Goal: Task Accomplishment & Management: Complete application form

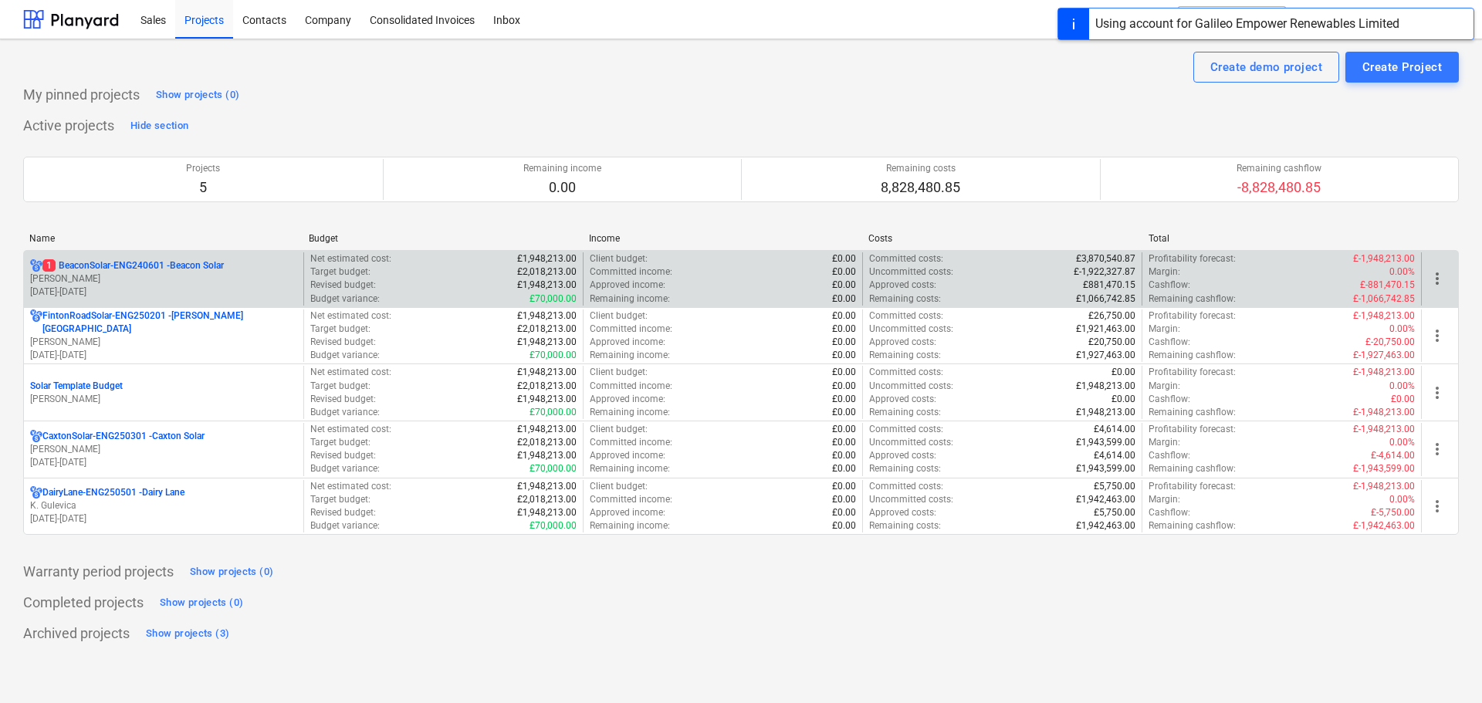
click at [130, 274] on p "[PERSON_NAME]" at bounding box center [163, 279] width 267 height 13
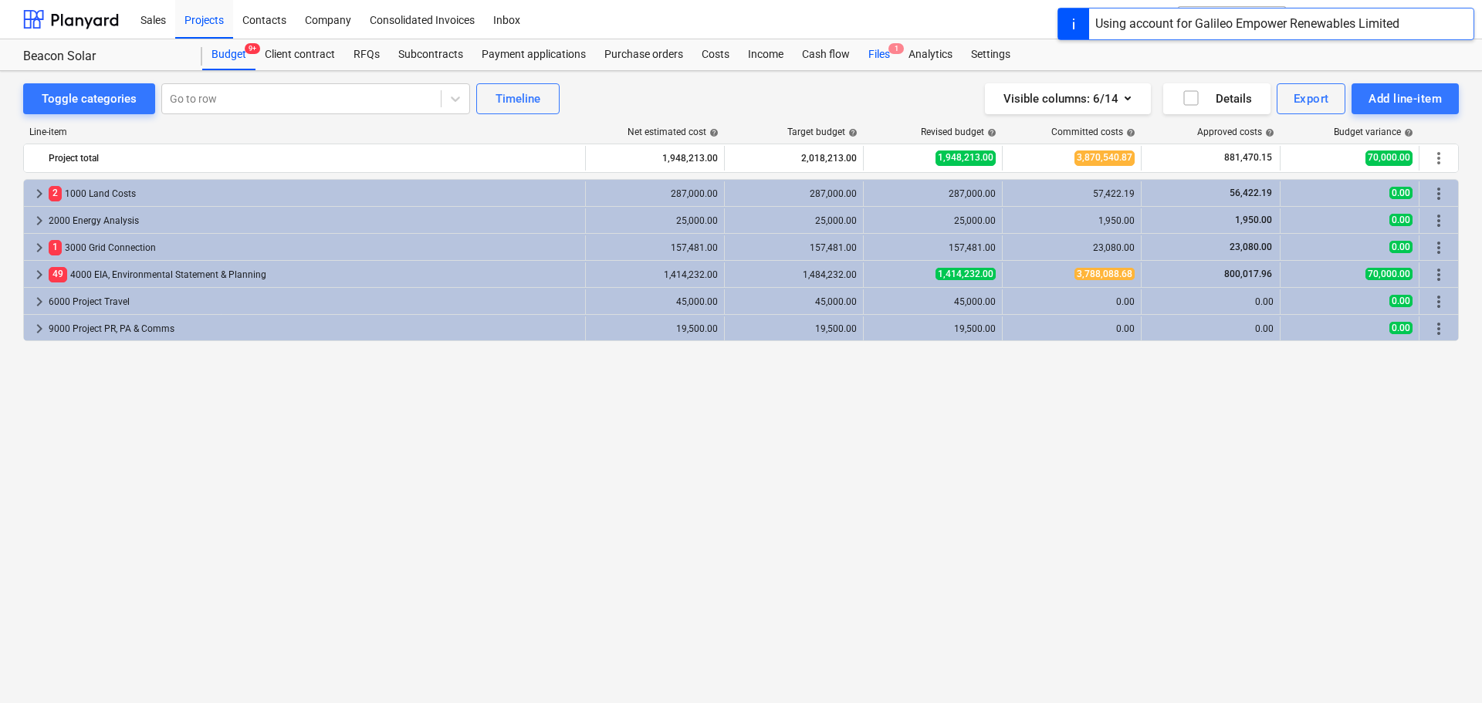
click at [884, 56] on div "Files 1" at bounding box center [879, 54] width 40 height 31
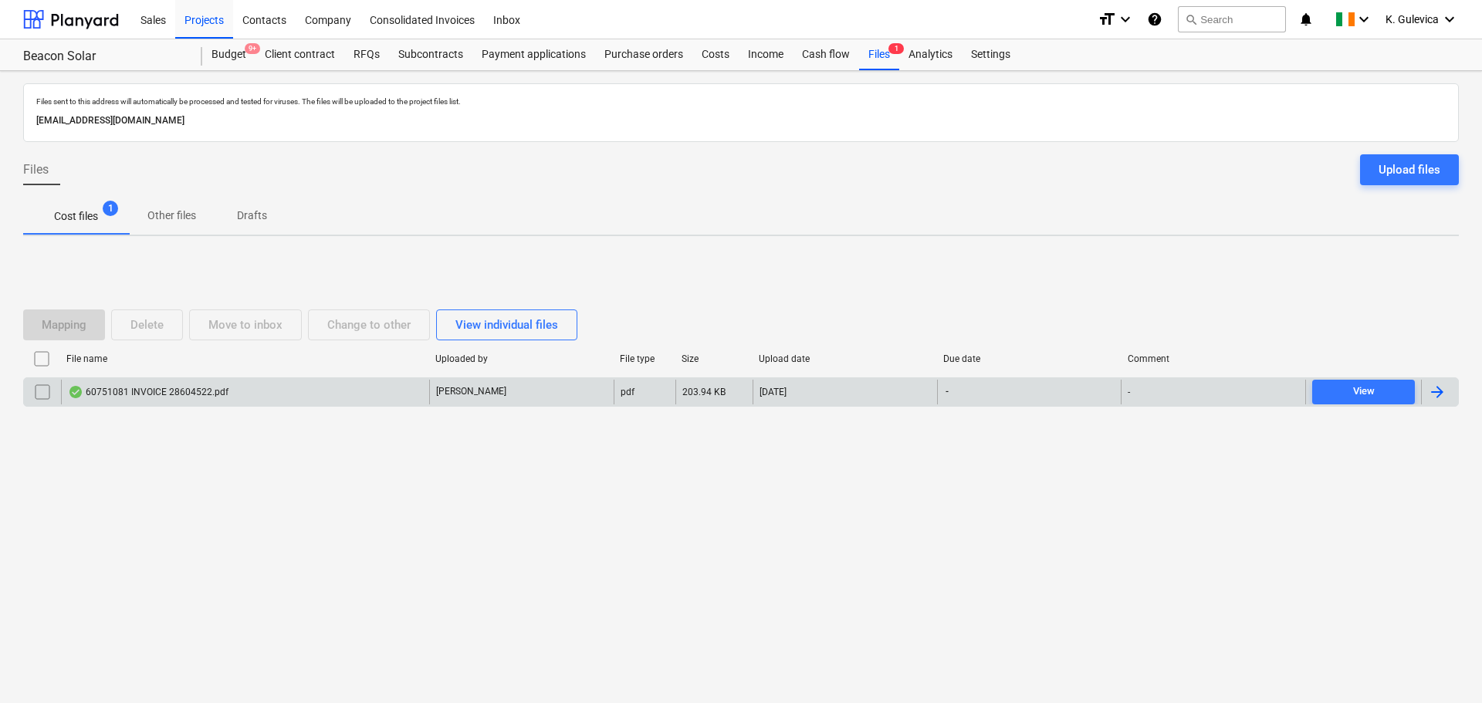
click at [179, 394] on div "60751081 INVOICE 28604522.pdf" at bounding box center [148, 392] width 161 height 12
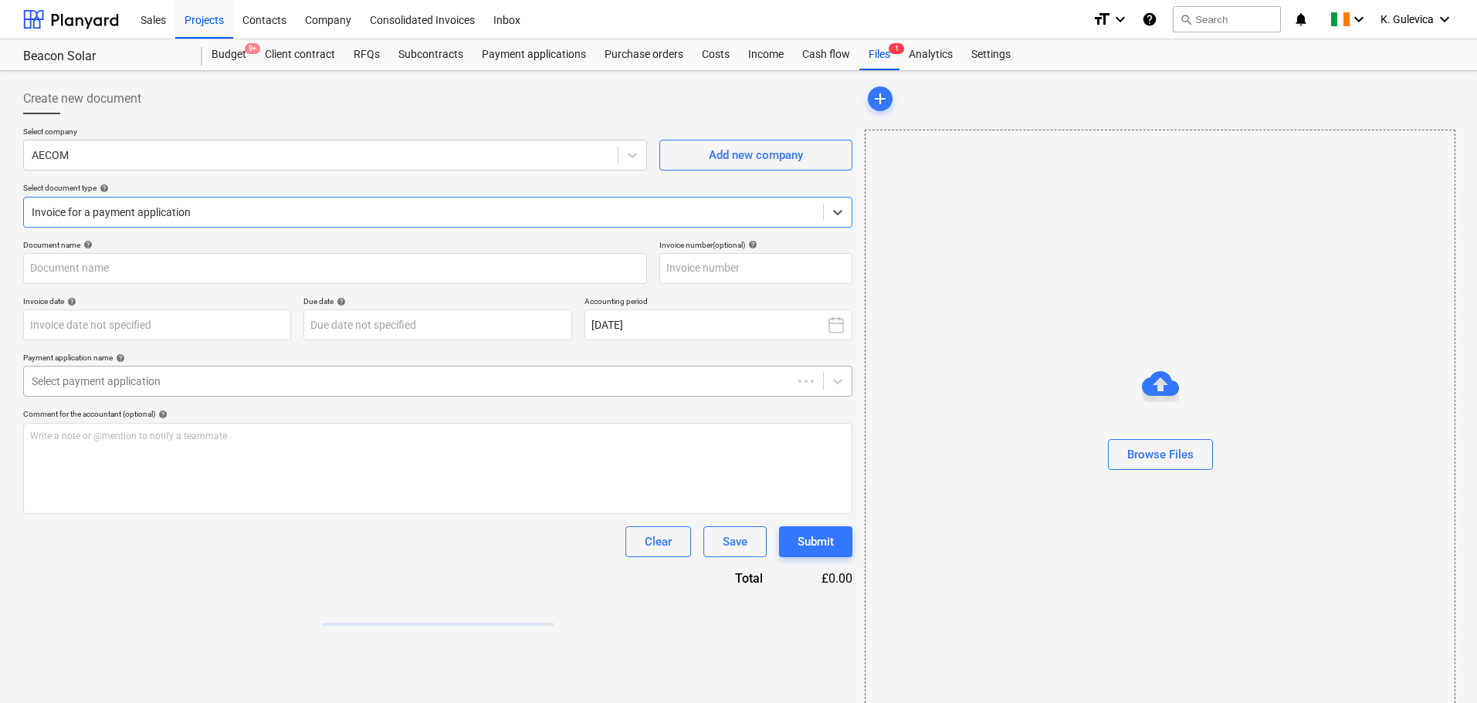
type input "28604522"
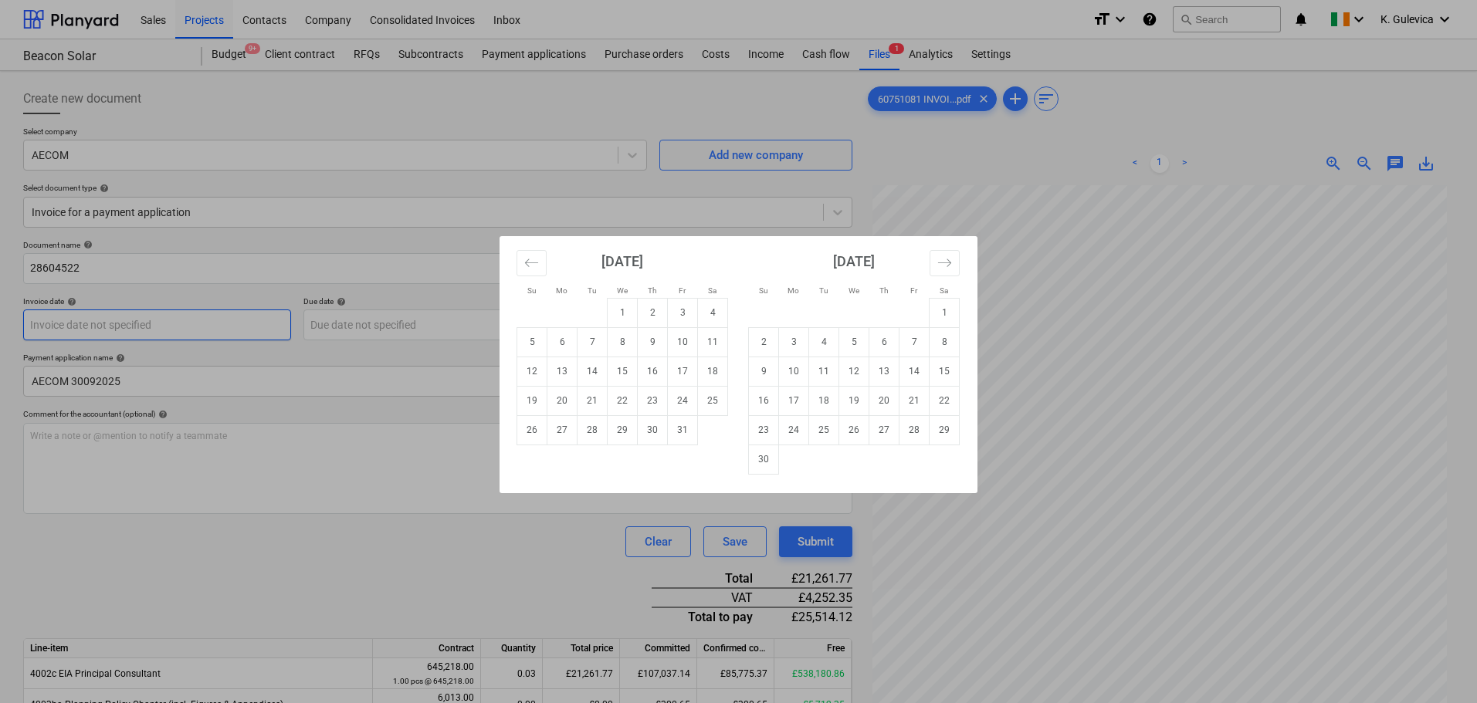
click at [71, 323] on body "Sales Projects Contacts Company Consolidated Invoices Inbox format_size keyboar…" at bounding box center [738, 351] width 1477 height 703
click at [686, 313] on td "3" at bounding box center [683, 312] width 30 height 29
type input "[DATE]"
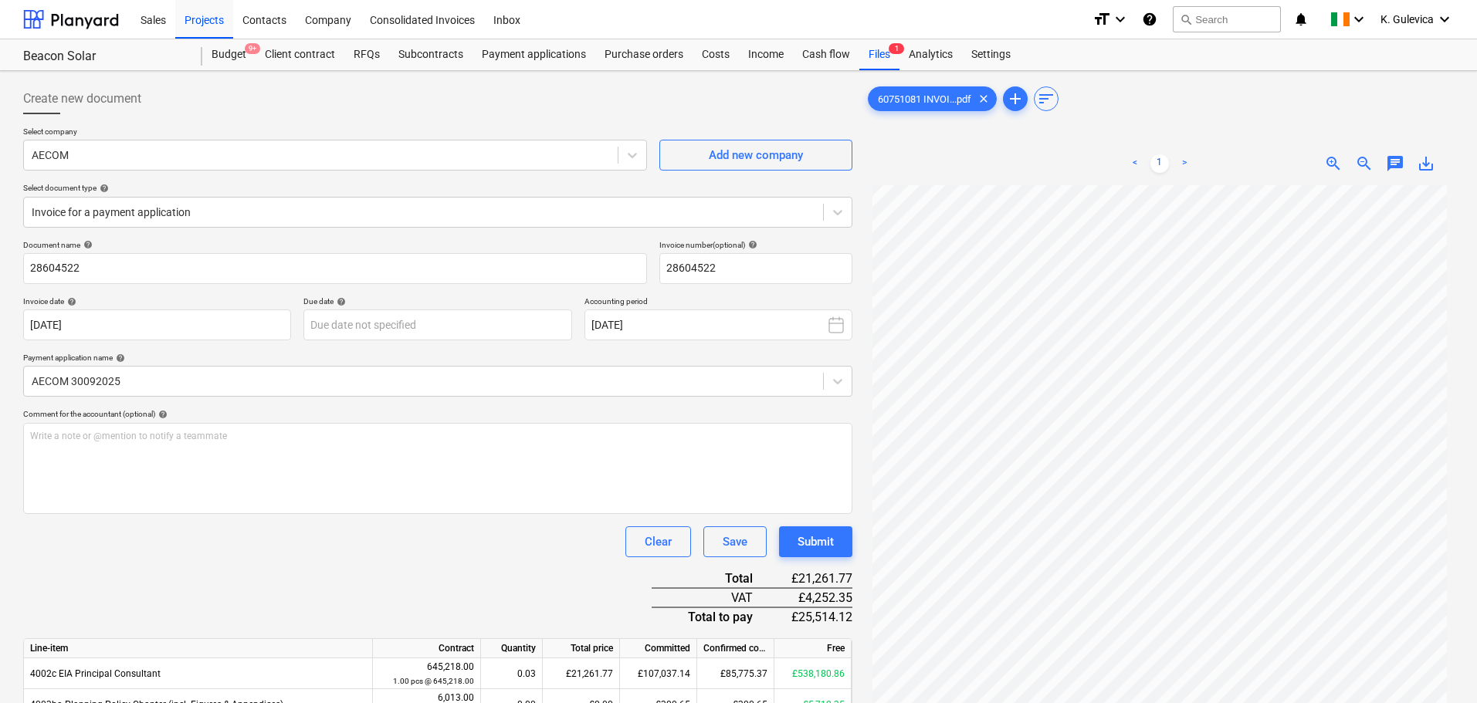
scroll to position [1, 0]
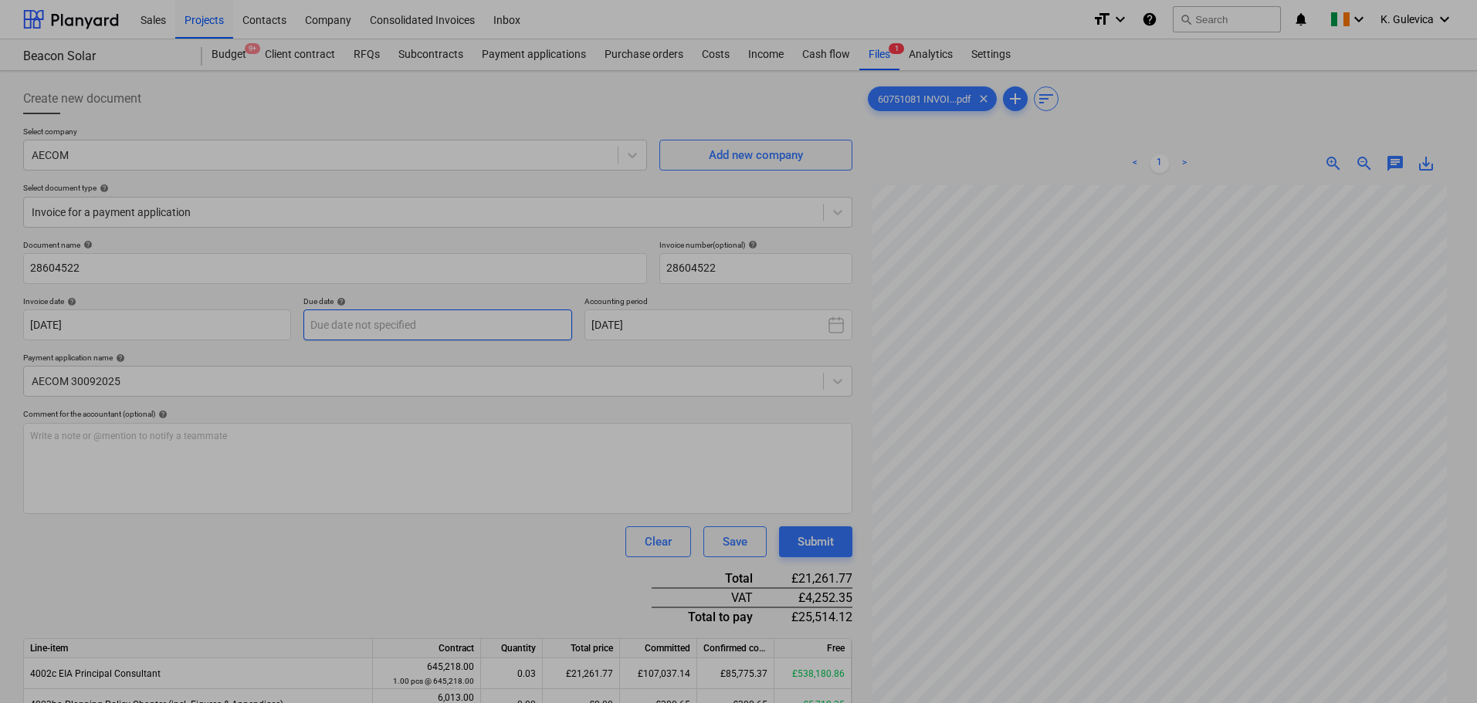
click at [391, 326] on body "Sales Projects Contacts Company Consolidated Invoices Inbox format_size keyboar…" at bounding box center [738, 351] width 1477 height 703
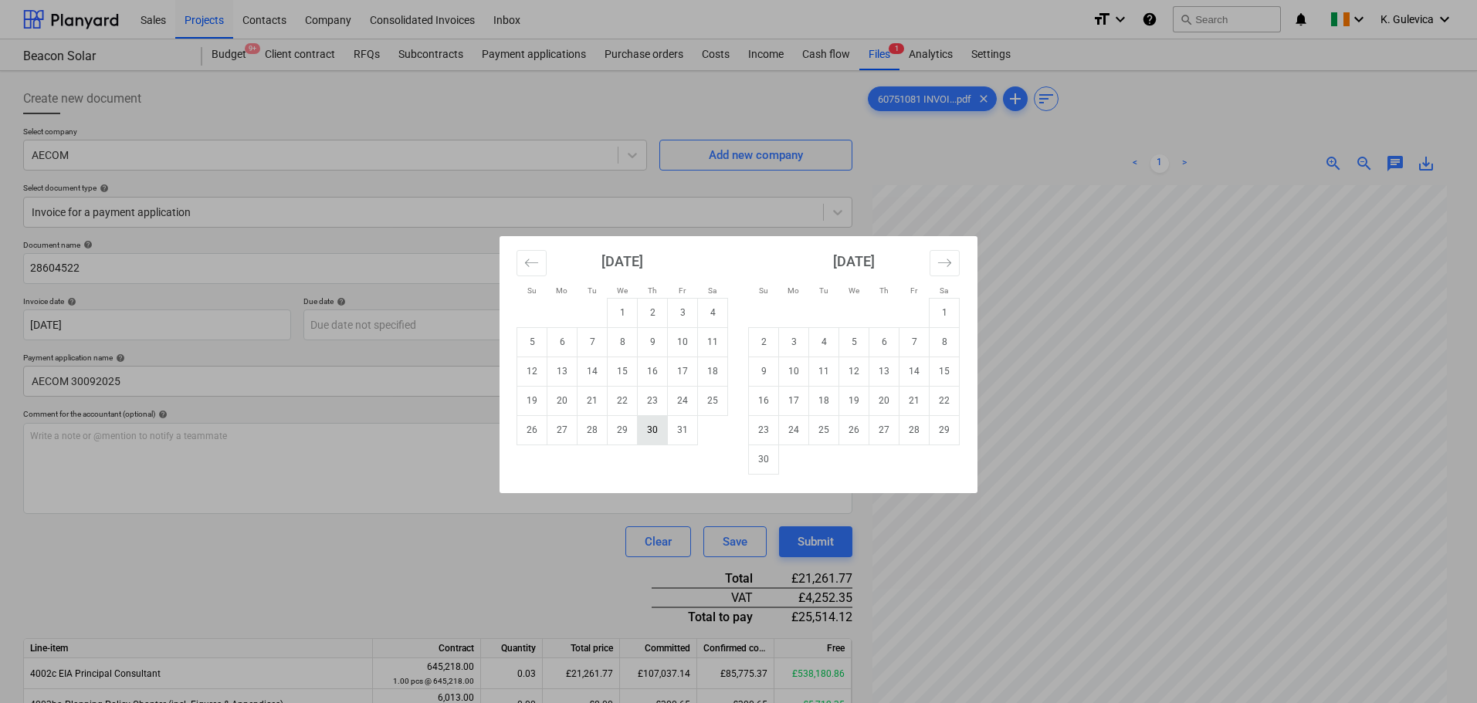
click at [656, 431] on td "30" at bounding box center [653, 429] width 30 height 29
type input "[DATE]"
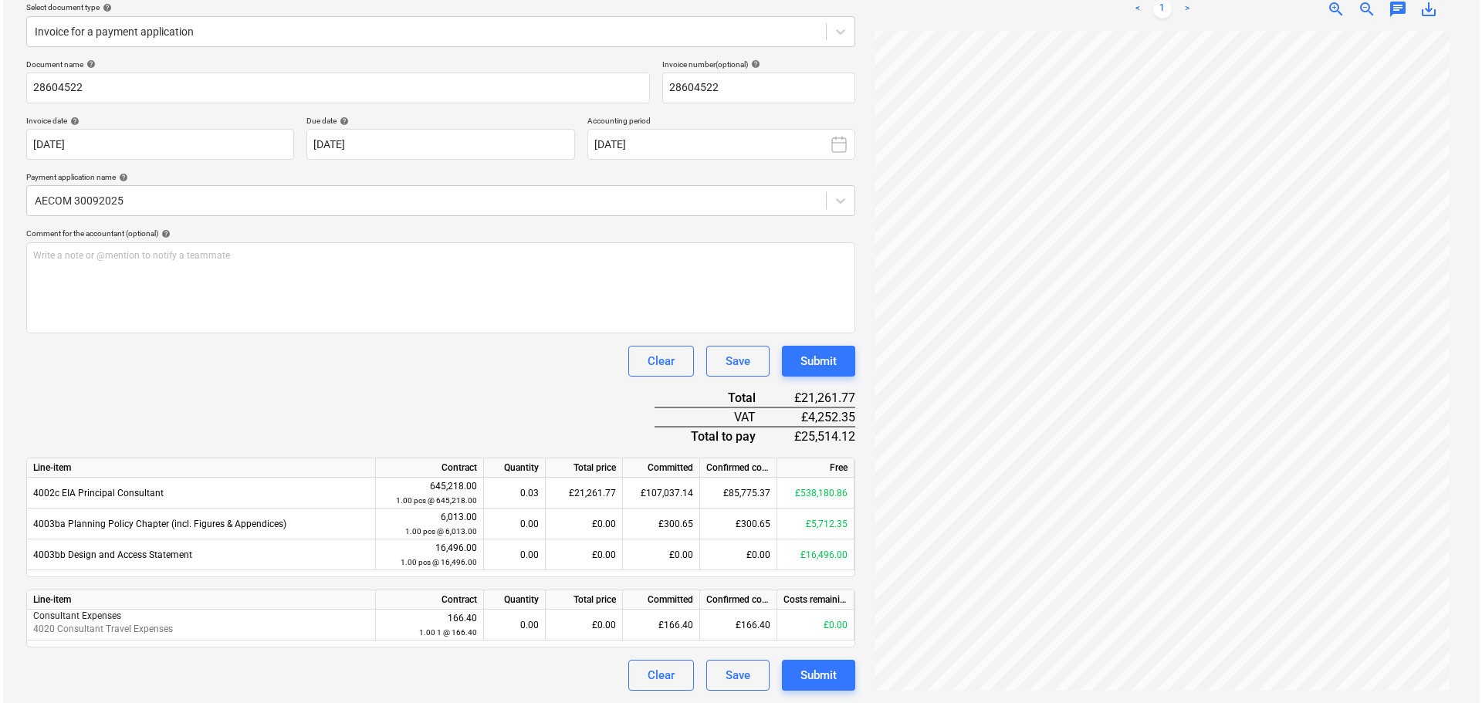
scroll to position [155, 0]
click at [815, 677] on div "Submit" at bounding box center [816, 676] width 36 height 20
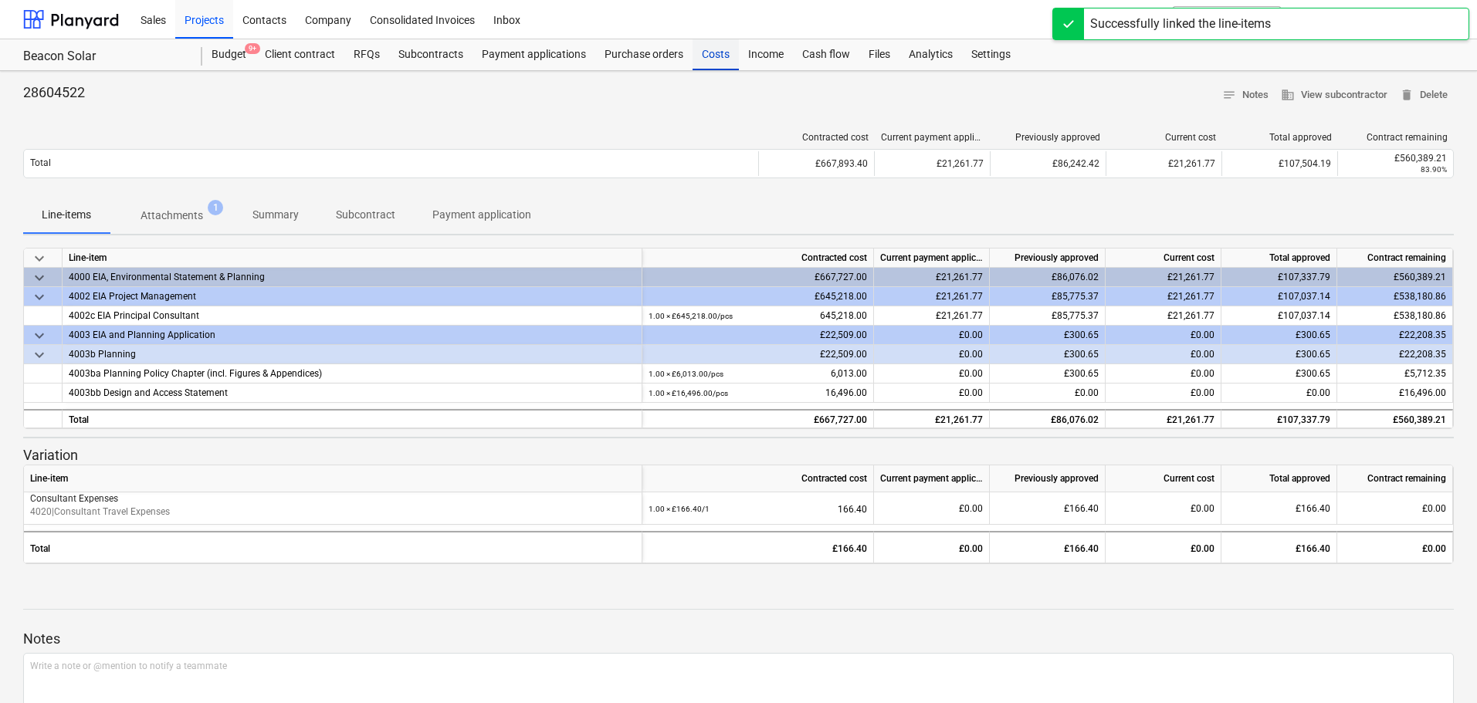
click at [708, 52] on div "Costs" at bounding box center [716, 54] width 46 height 31
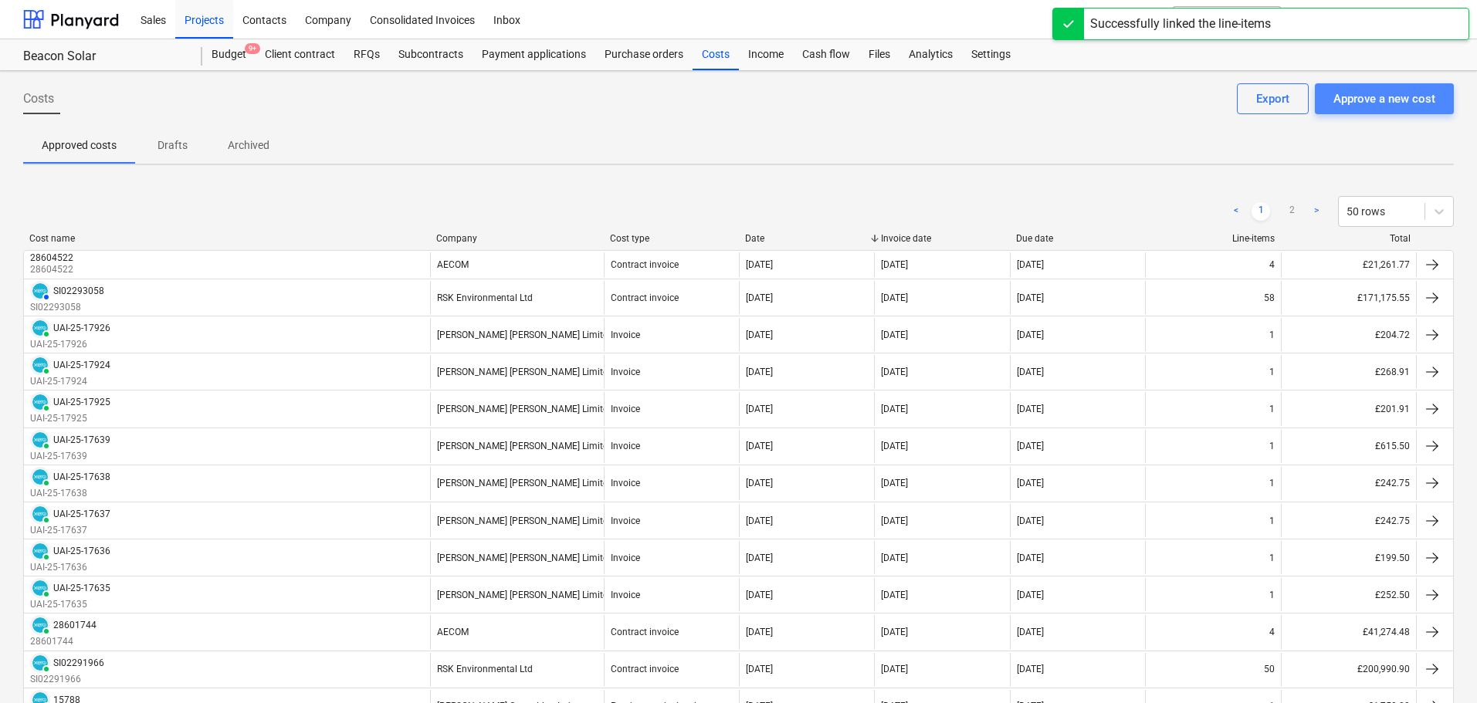
click at [1412, 95] on div "Approve a new cost" at bounding box center [1384, 99] width 102 height 20
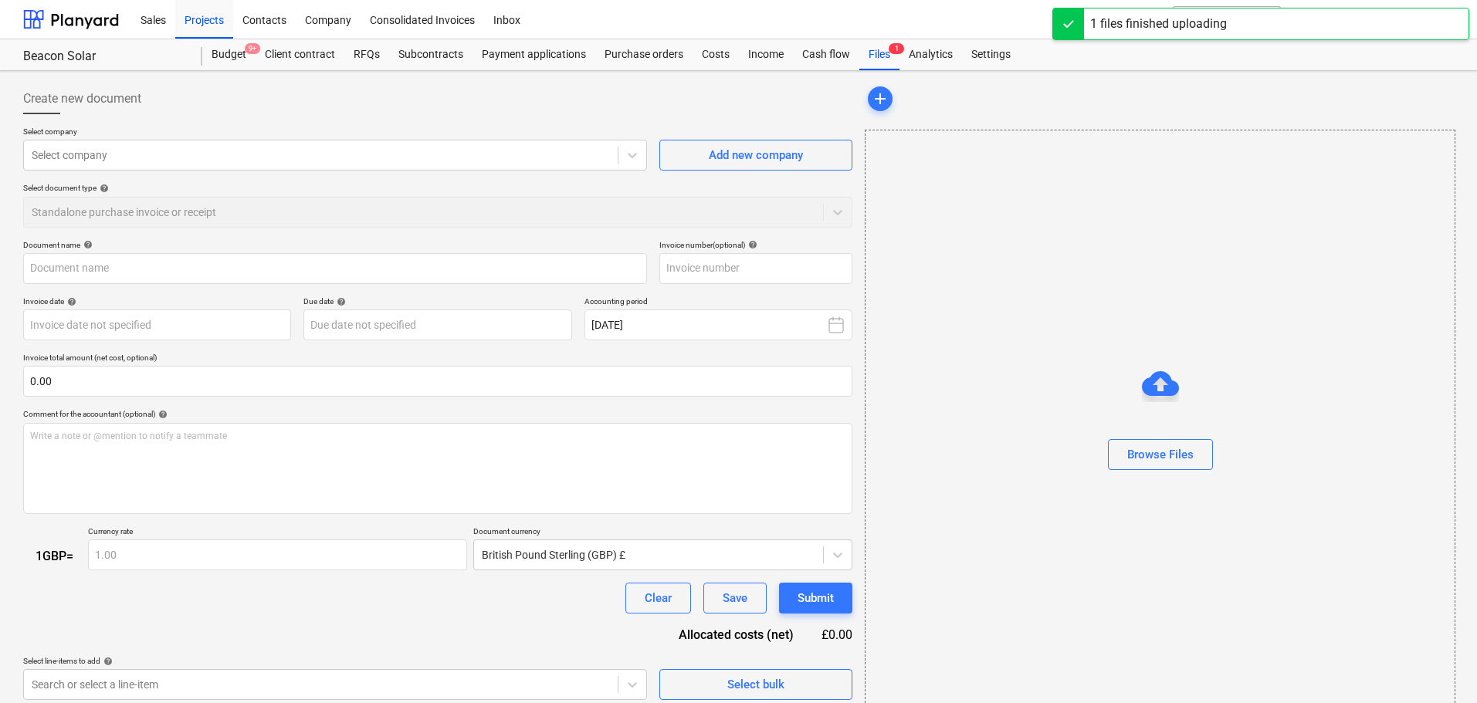
type input "PF1901.pdf"
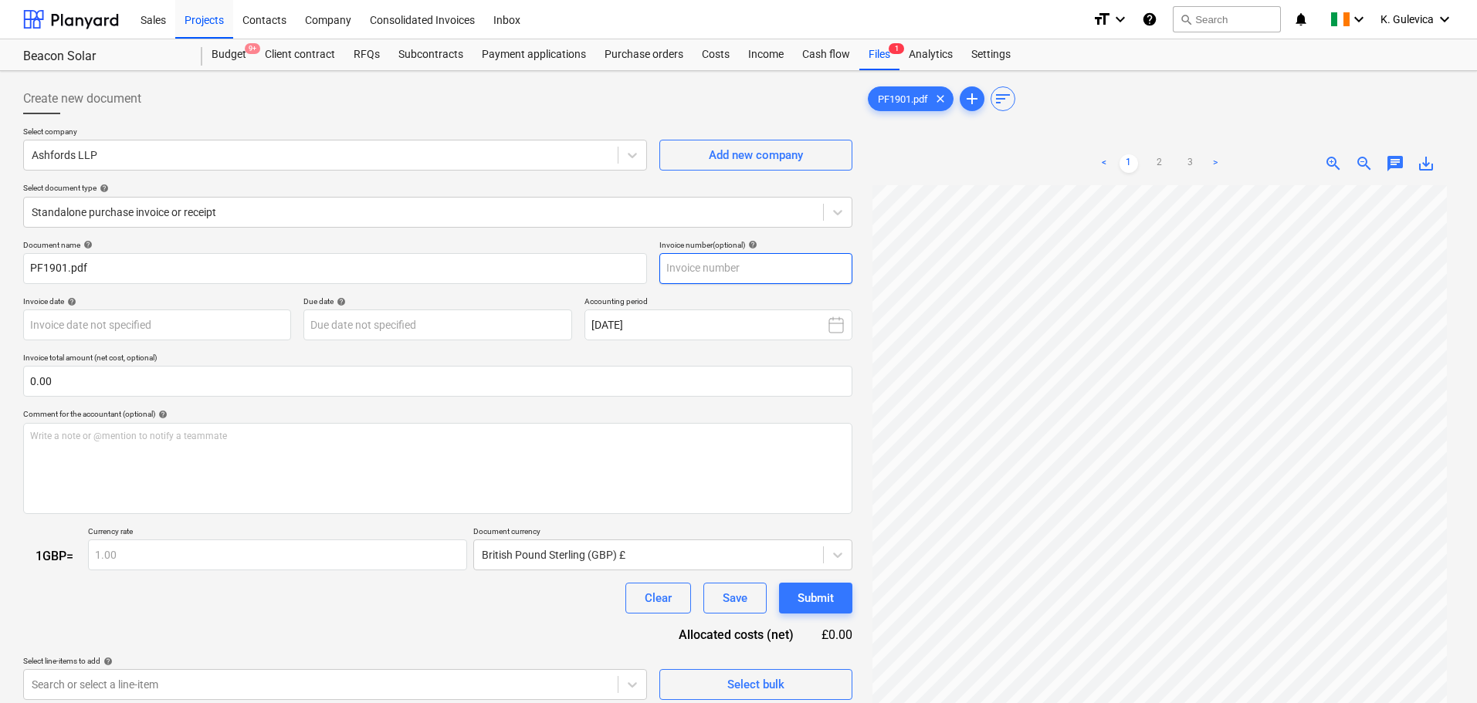
click at [714, 268] on input "text" at bounding box center [755, 268] width 193 height 31
paste input "PF1901"
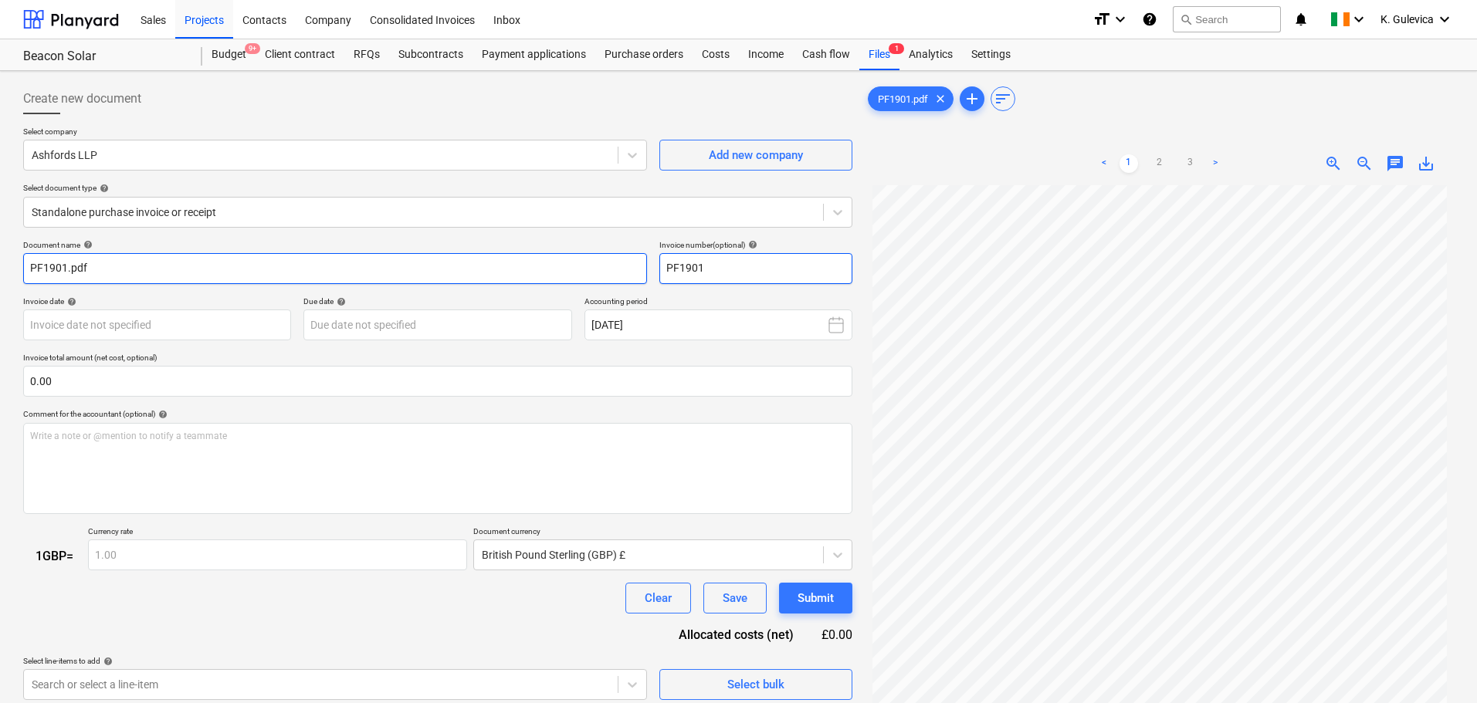
type input "PF1901"
click at [141, 257] on input "PF1901.pdf" at bounding box center [335, 268] width 624 height 31
type input "PF1901"
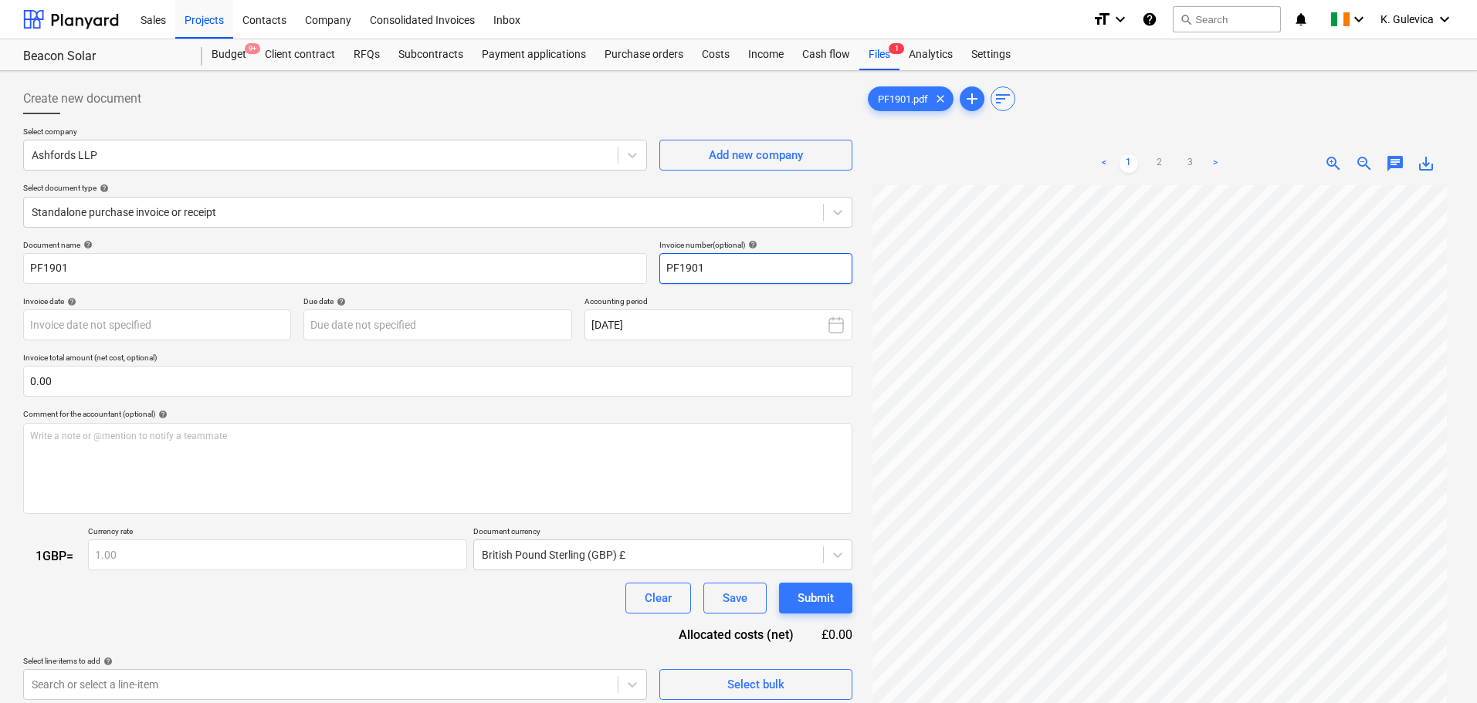
click at [753, 273] on input "PF1901" at bounding box center [755, 268] width 193 height 31
click at [757, 267] on input "PF1901" at bounding box center [755, 268] width 193 height 31
paste input "[PERSON_NAME]"
type input "PF1901 [PERSON_NAME]"
click at [144, 327] on body "Sales Projects Contacts Company Consolidated Invoices Inbox format_size keyboar…" at bounding box center [738, 351] width 1477 height 703
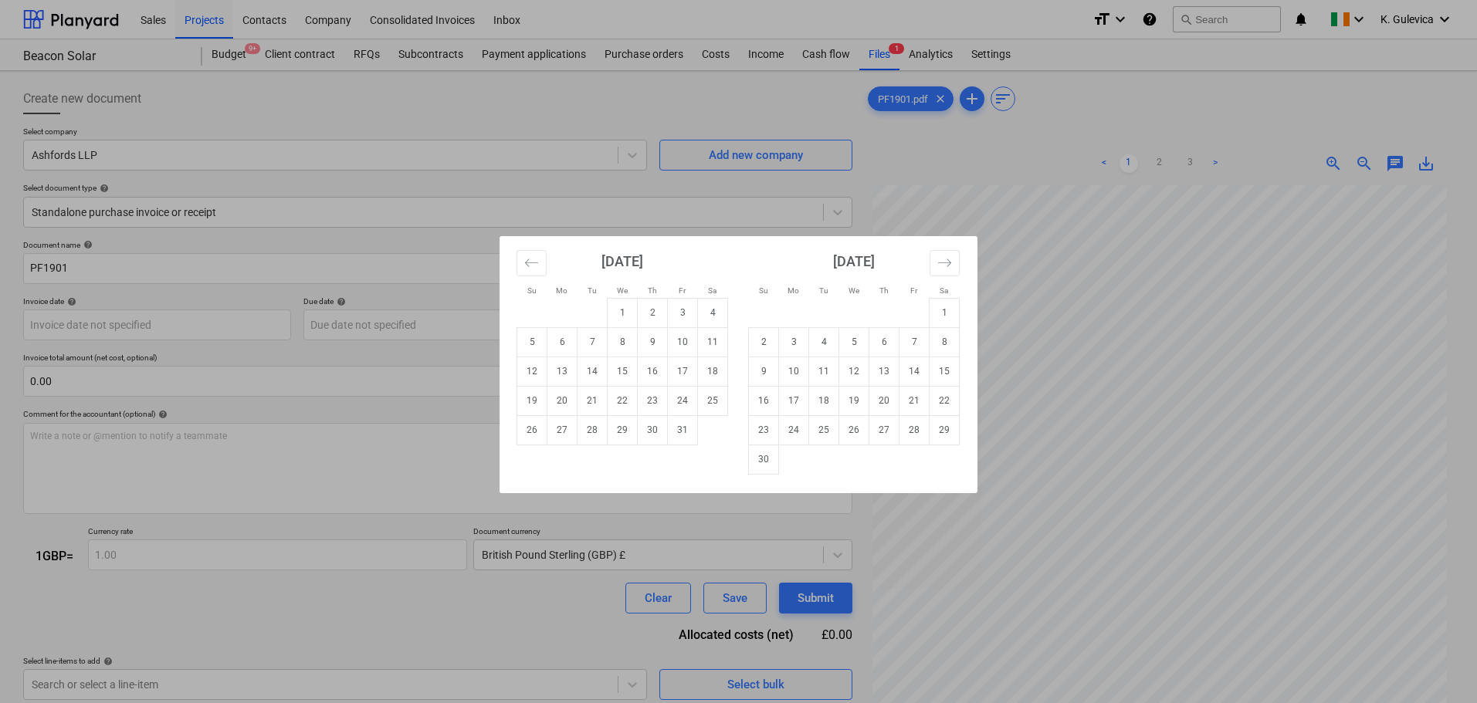
drag, startPoint x: 622, startPoint y: 313, endPoint x: 609, endPoint y: 317, distance: 13.9
click at [622, 312] on td "1" at bounding box center [623, 312] width 30 height 29
type input "[DATE]"
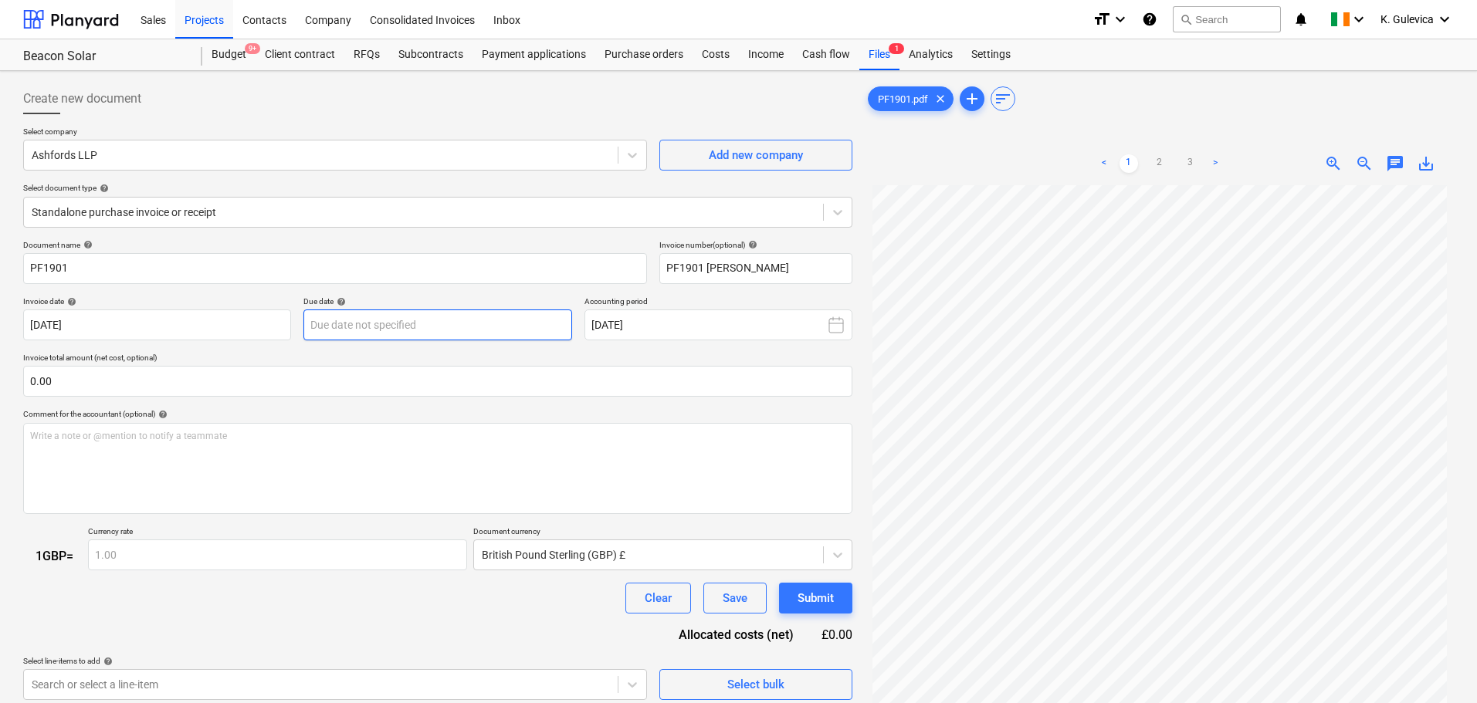
click at [466, 330] on body "Sales Projects Contacts Company Consolidated Invoices Inbox format_size keyboar…" at bounding box center [738, 351] width 1477 height 703
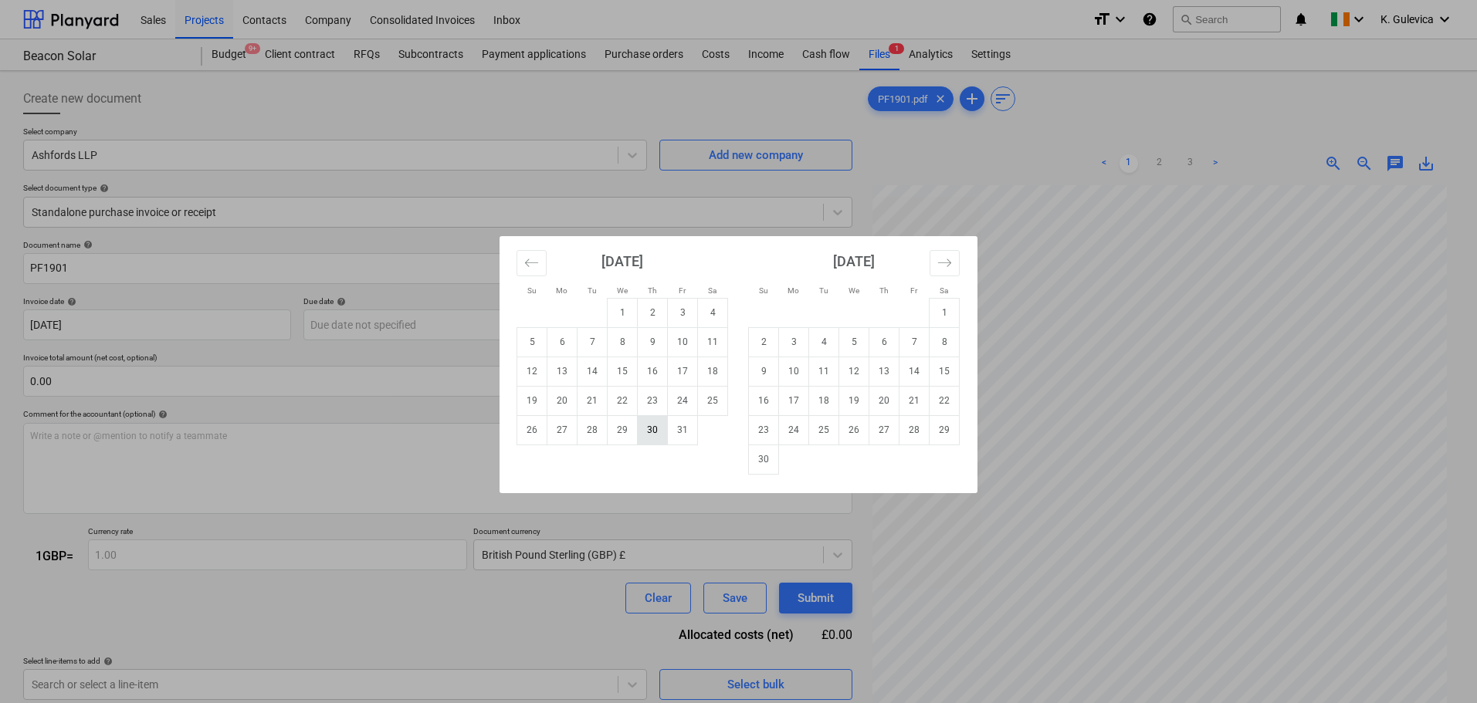
click at [645, 429] on td "30" at bounding box center [653, 429] width 30 height 29
type input "[DATE]"
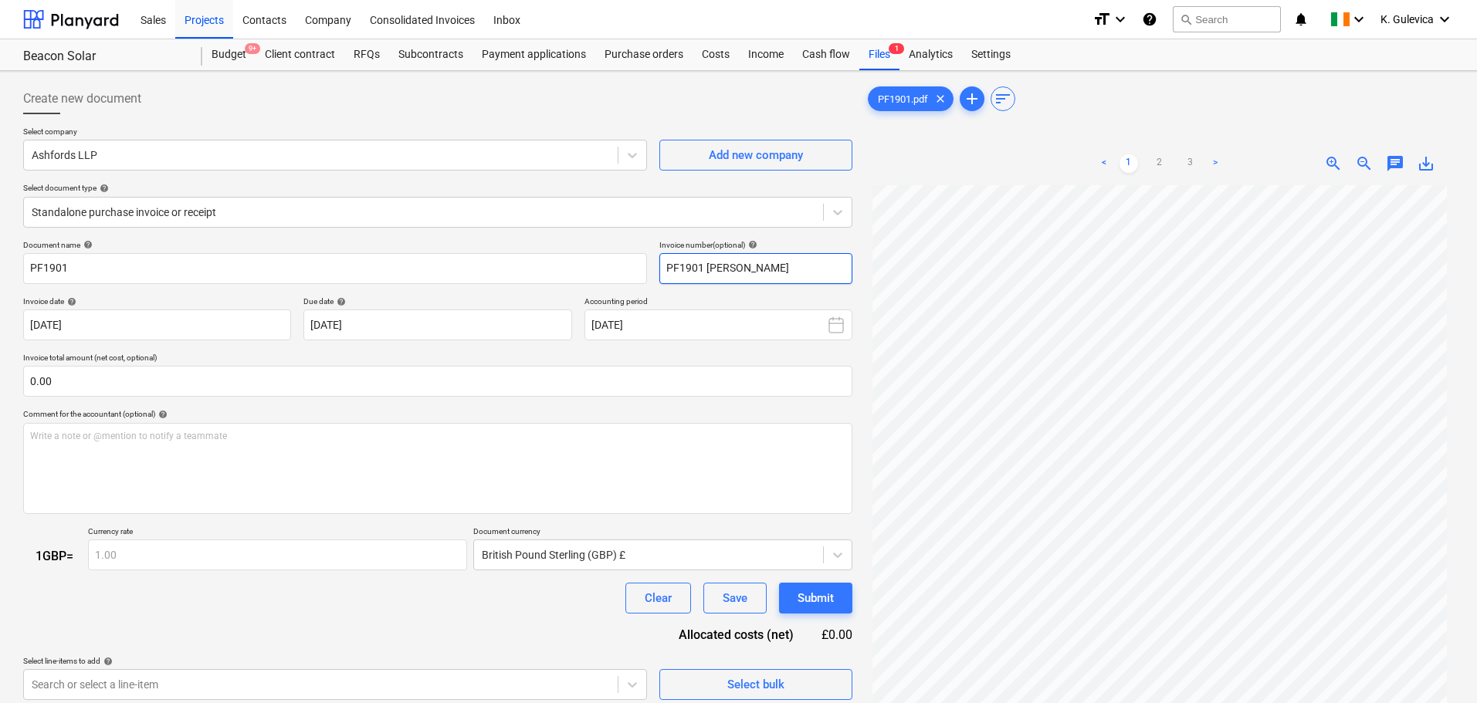
drag, startPoint x: 701, startPoint y: 266, endPoint x: 844, endPoint y: 267, distance: 142.8
click at [844, 267] on input "PF1901 [PERSON_NAME]" at bounding box center [755, 268] width 193 height 31
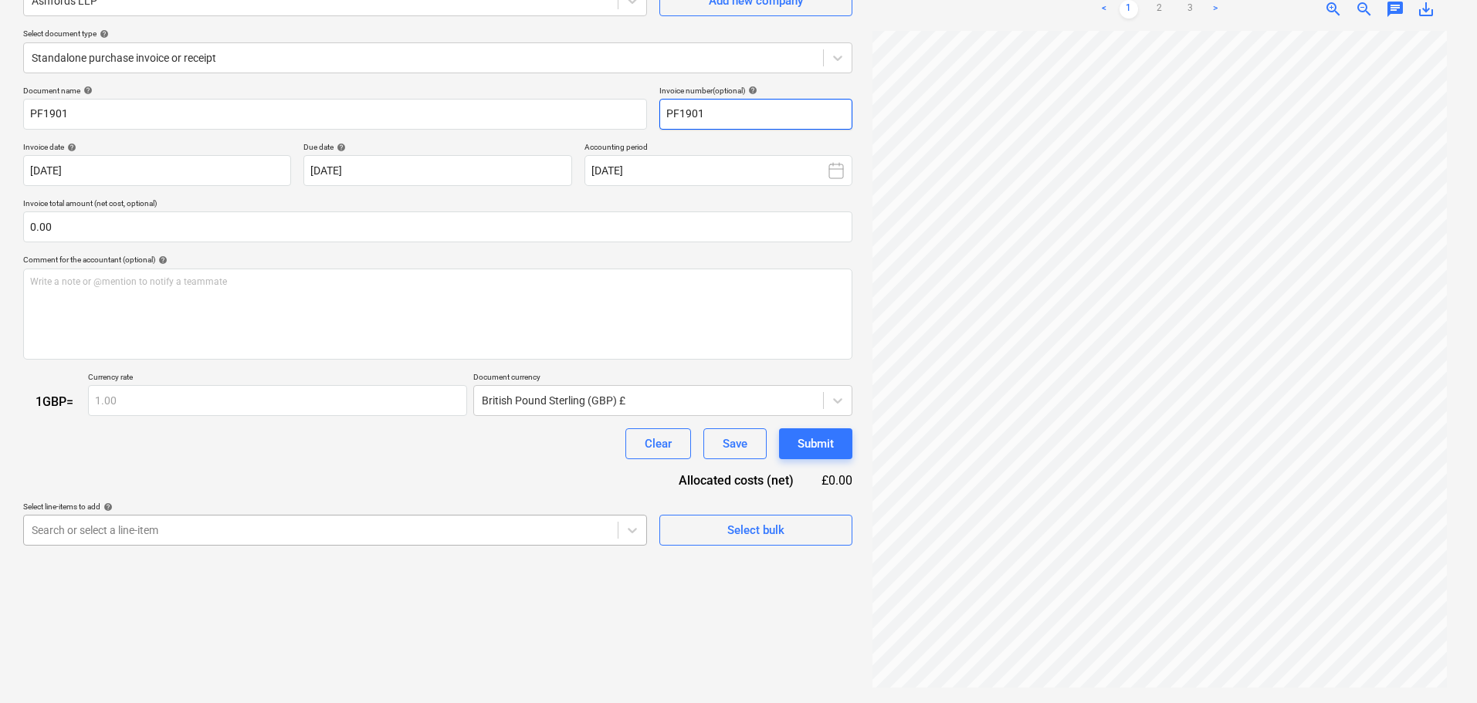
type input "PF1901"
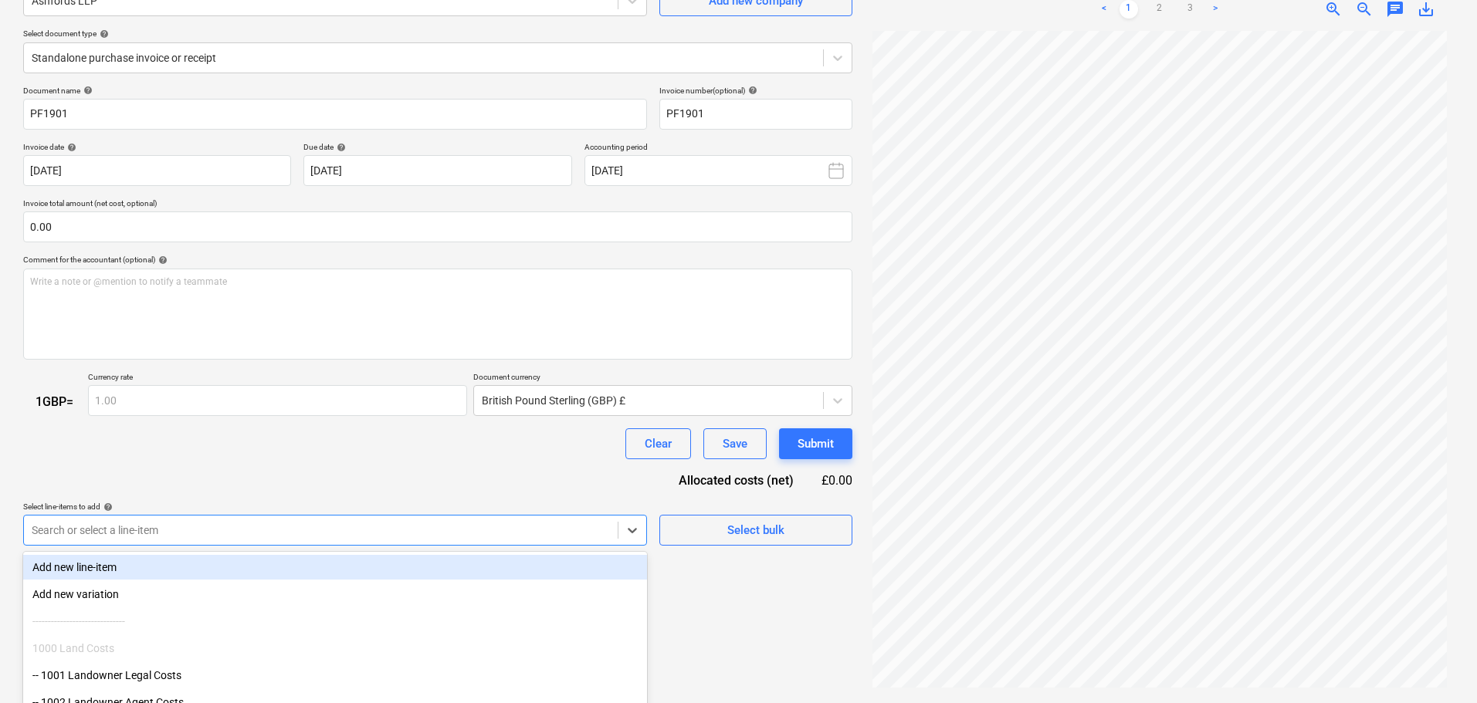
click at [304, 527] on body "Sales Projects Contacts Company Consolidated Invoices Inbox format_size keyboar…" at bounding box center [738, 197] width 1477 height 703
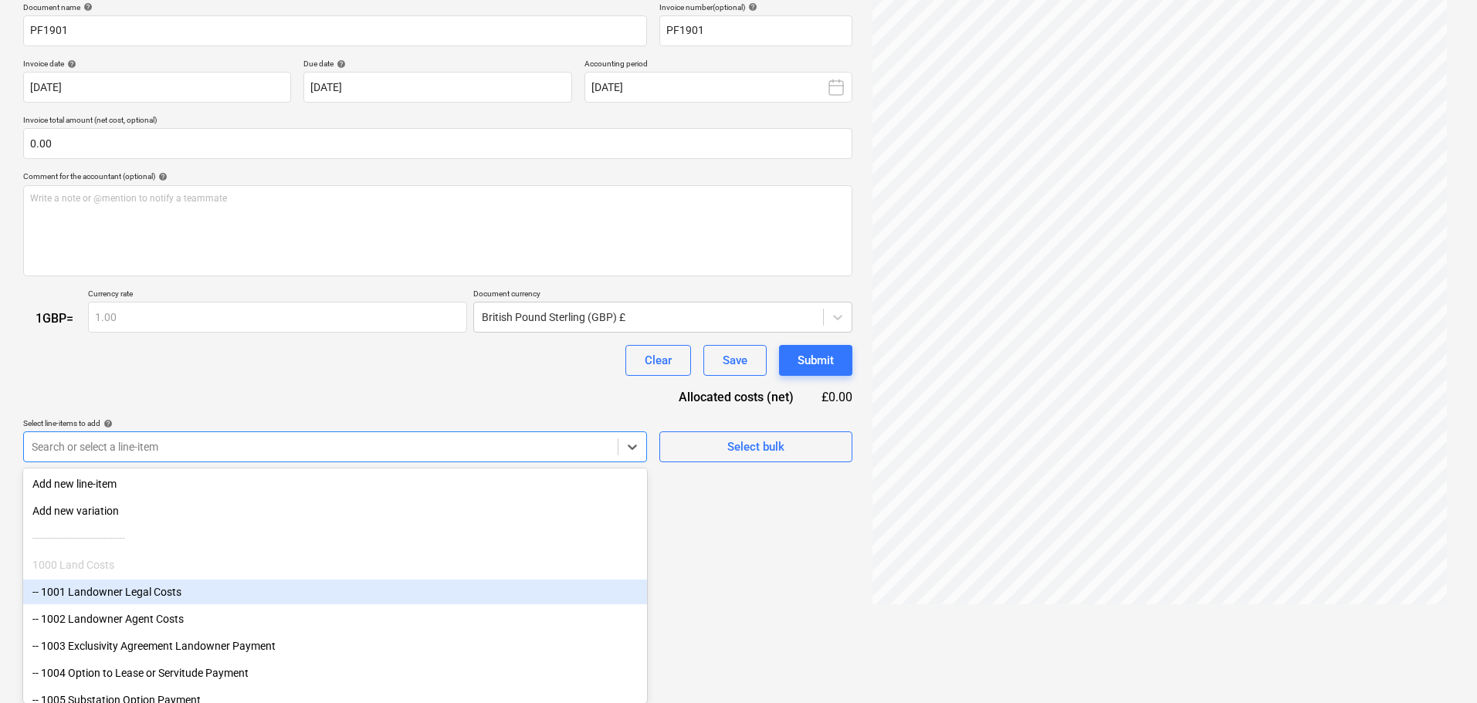
click at [193, 591] on div "-- 1001 Landowner Legal Costs" at bounding box center [335, 592] width 624 height 25
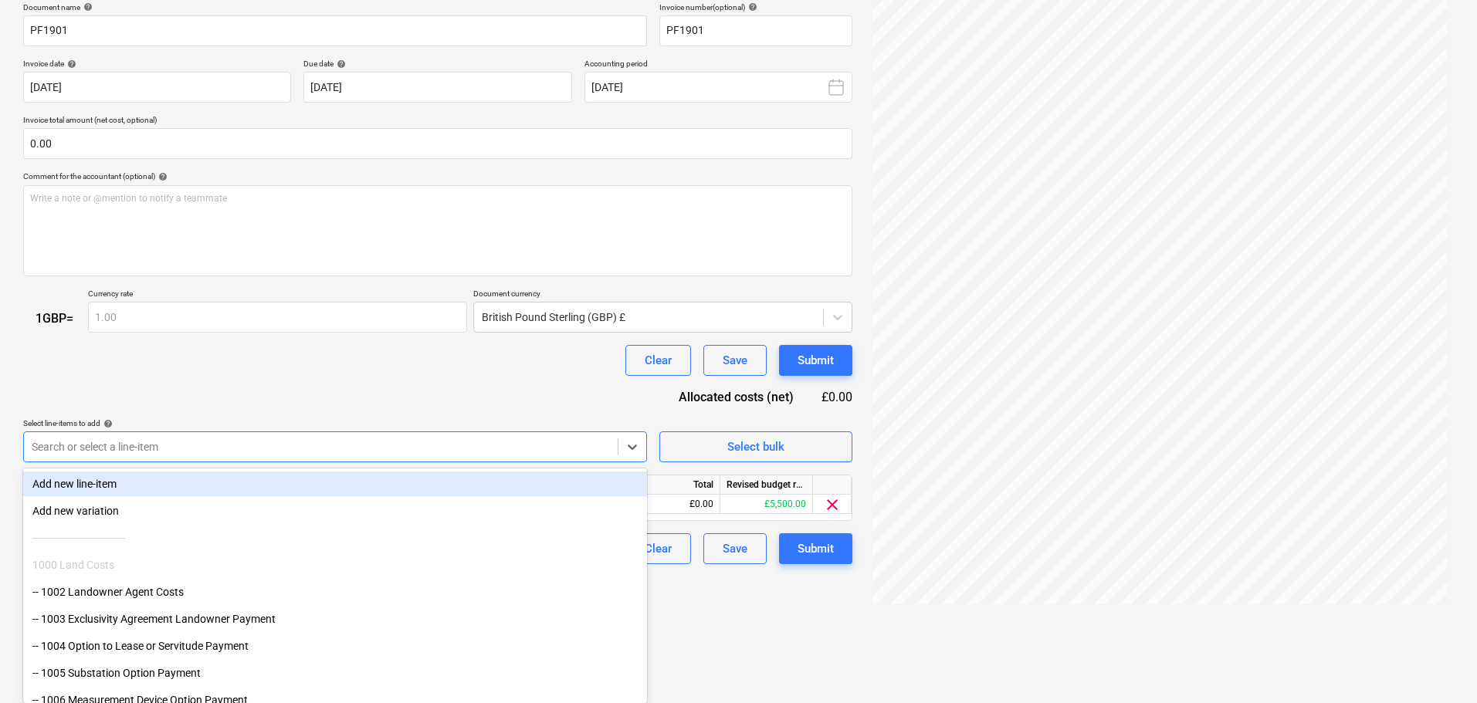
click at [345, 382] on div "Document name help PF1901 Invoice number (optional) help PF1901 Invoice date he…" at bounding box center [437, 283] width 829 height 563
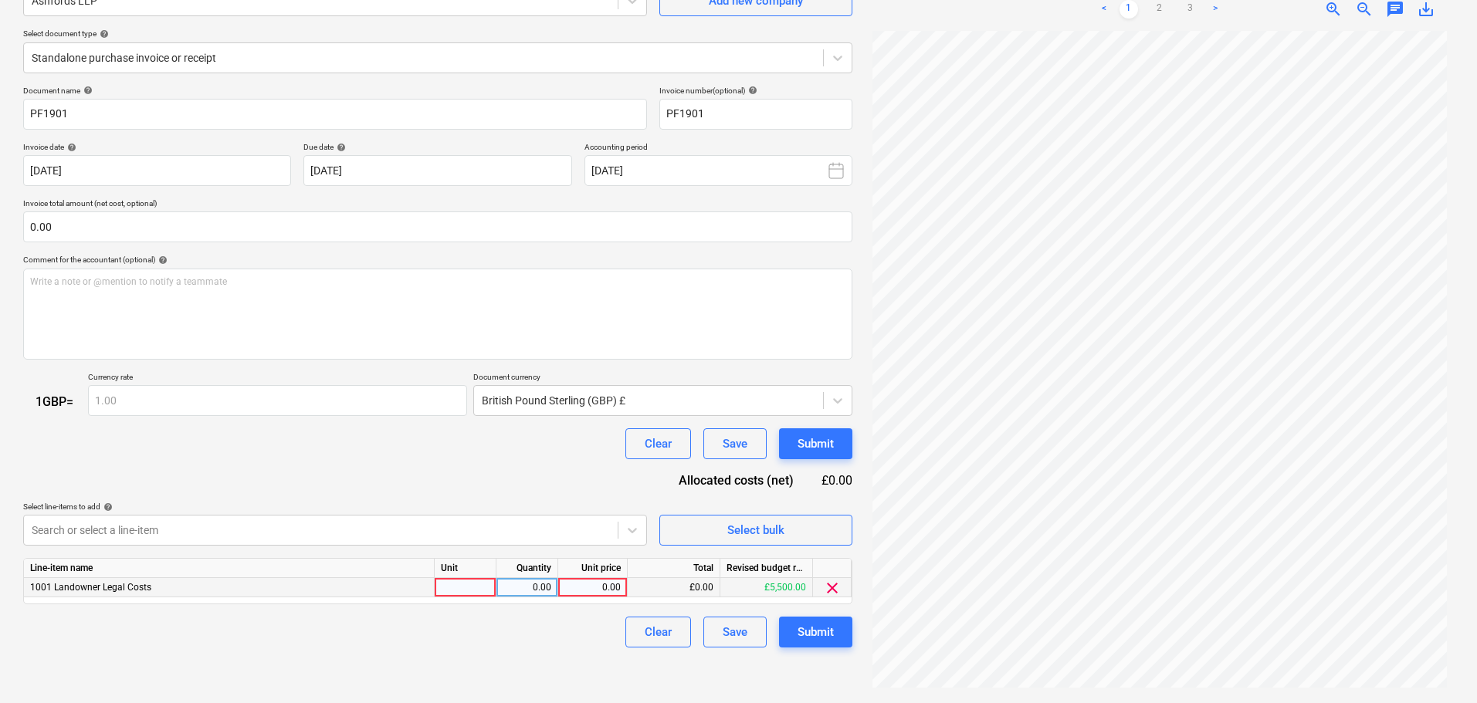
click at [589, 591] on div "0.00" at bounding box center [592, 587] width 56 height 19
type input "60000"
click at [820, 627] on div "Submit" at bounding box center [816, 632] width 36 height 20
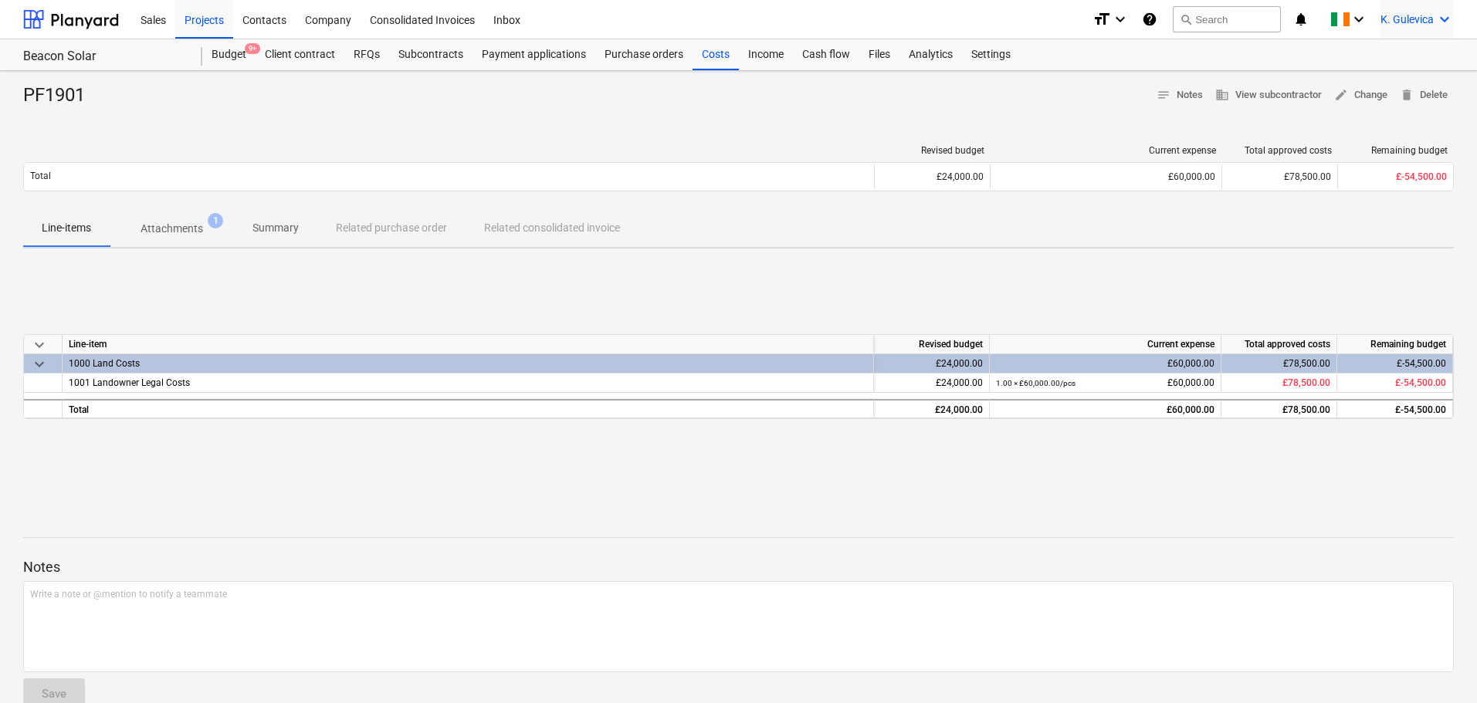
click at [1398, 13] on span "K. Gulevica" at bounding box center [1407, 19] width 53 height 12
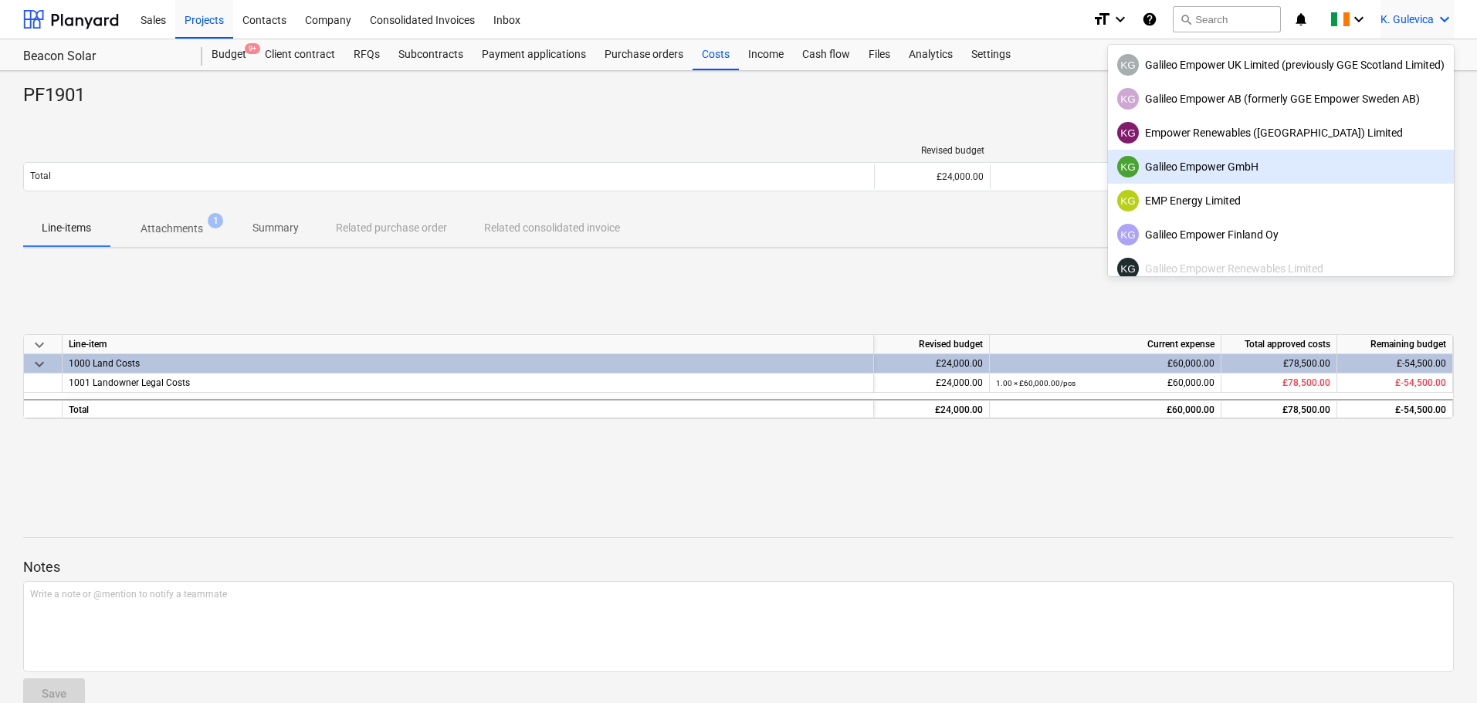
click at [1235, 163] on div "KG Galileo Empower GmbH" at bounding box center [1280, 167] width 327 height 22
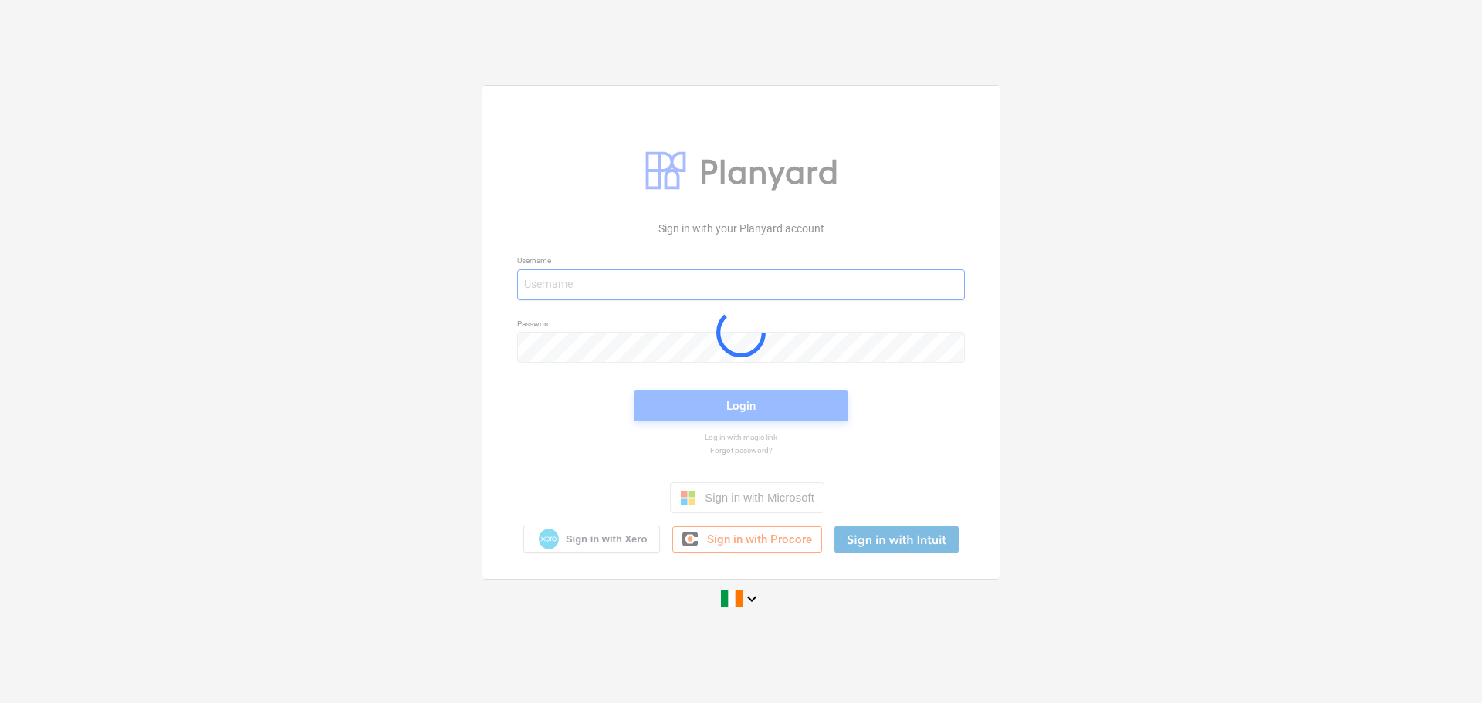
type input "[EMAIL_ADDRESS][DOMAIN_NAME]"
